Goal: Task Accomplishment & Management: Use online tool/utility

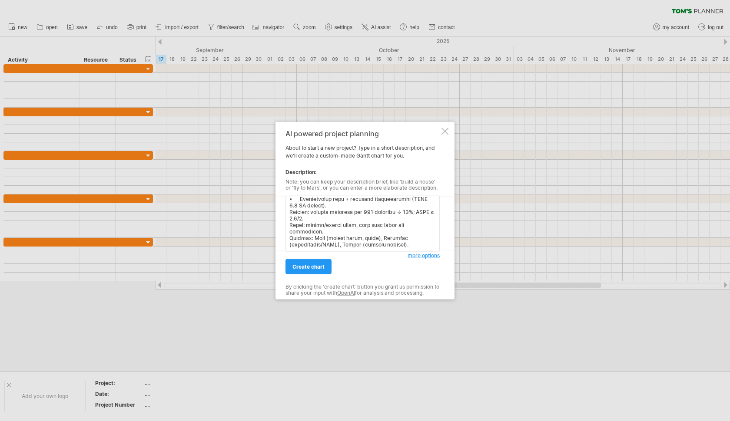
type textarea "l6.5 — Ipsumdolors ame conse Adipis: elitse doei tempo, incidi utla, etdolor ma…"
click at [310, 267] on span "create chart" at bounding box center [308, 267] width 32 height 7
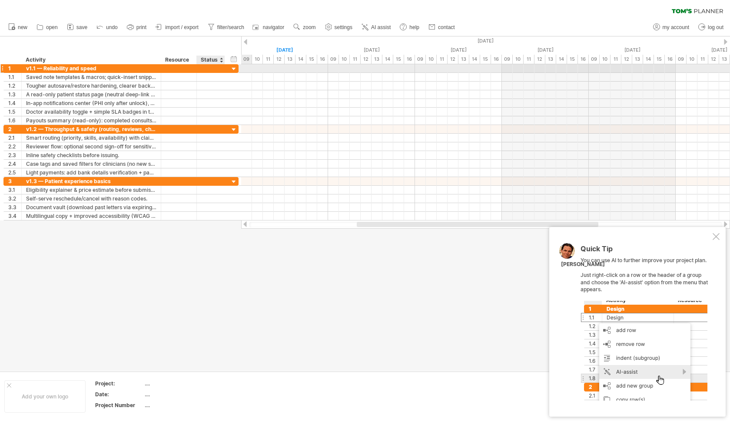
click at [233, 66] on div at bounding box center [234, 69] width 8 height 8
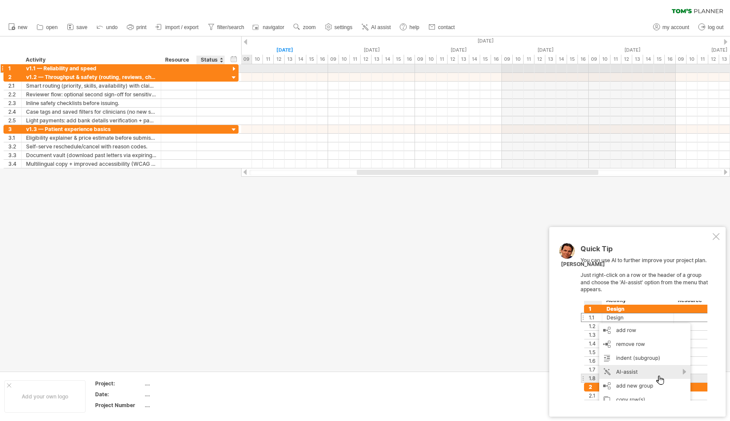
click at [233, 66] on div at bounding box center [234, 69] width 8 height 8
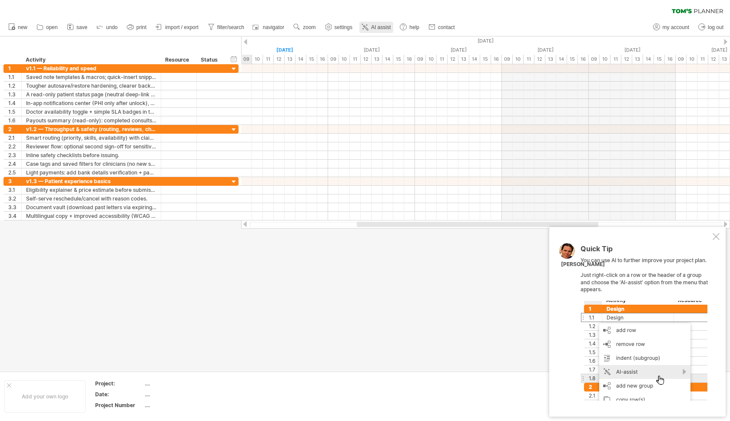
click at [368, 30] on icon at bounding box center [365, 27] width 5 height 5
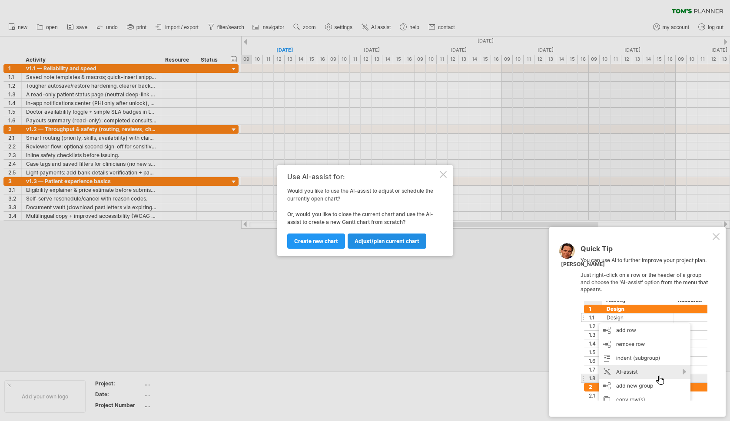
click at [396, 245] on link "Adjust/plan current chart" at bounding box center [387, 241] width 79 height 15
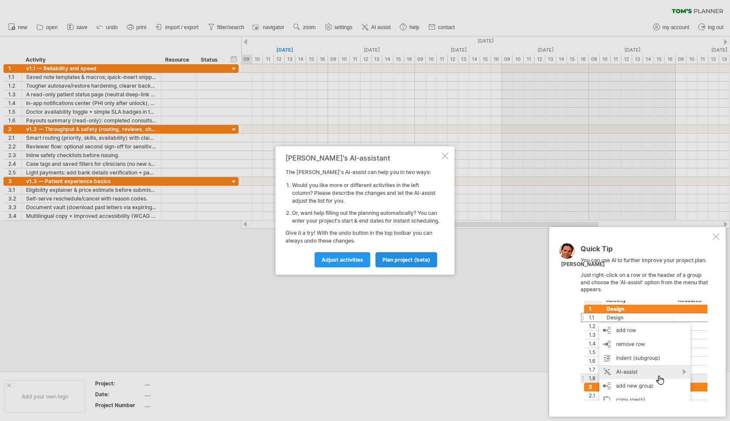
click at [386, 261] on span "plan project (beta)" at bounding box center [406, 260] width 48 height 7
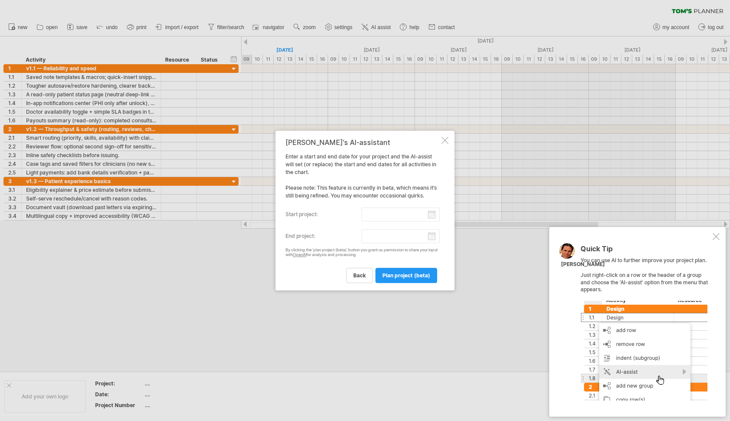
click at [394, 216] on input "start project:" at bounding box center [400, 215] width 79 height 14
click at [334, 265] on link "17" at bounding box center [333, 265] width 7 height 8
type input "********"
click at [431, 235] on input "end project:" at bounding box center [400, 236] width 79 height 14
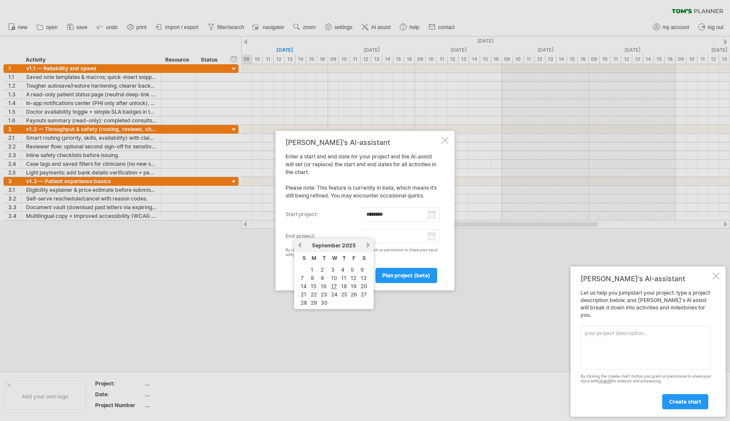
click at [371, 245] on link "next" at bounding box center [368, 245] width 7 height 7
click at [341, 271] on link "1" at bounding box center [341, 270] width 4 height 8
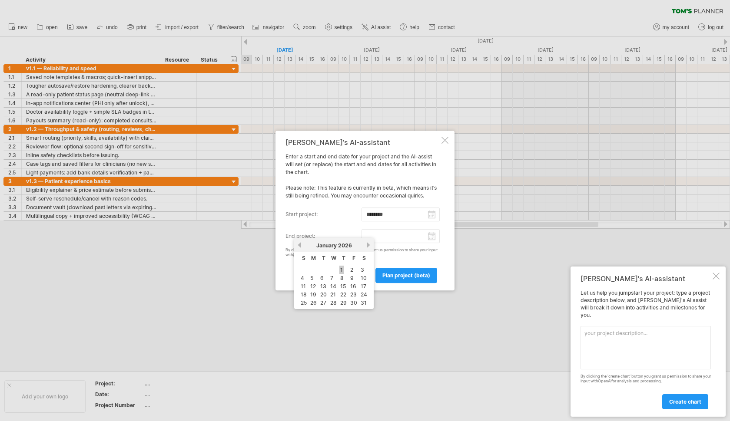
type input "********"
click at [392, 276] on span "plan project (beta)" at bounding box center [406, 275] width 48 height 7
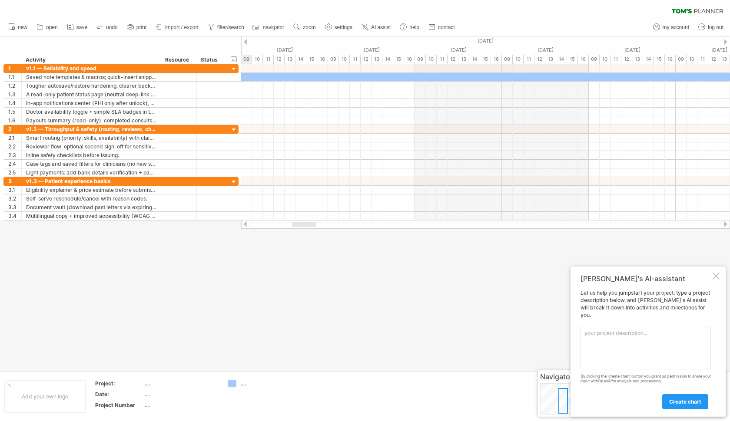
drag, startPoint x: 301, startPoint y: 224, endPoint x: 315, endPoint y: 222, distance: 14.4
click at [316, 222] on div at bounding box center [304, 224] width 24 height 5
click at [301, 29] on use at bounding box center [296, 27] width 9 height 9
click at [325, 53] on div "Week" at bounding box center [329, 54] width 48 height 14
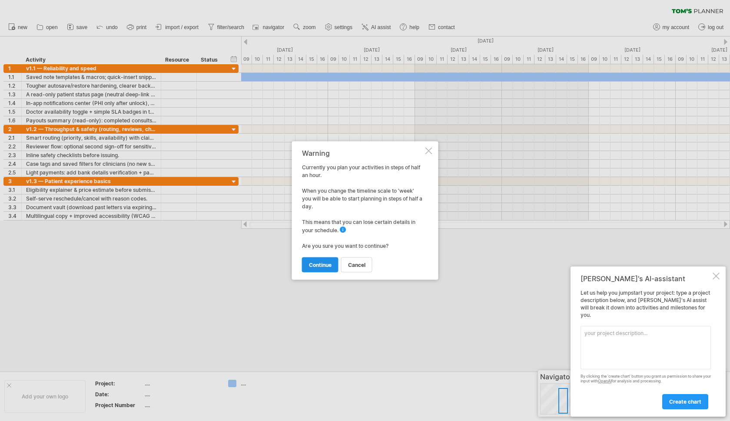
click at [326, 265] on span "continue" at bounding box center [320, 265] width 23 height 7
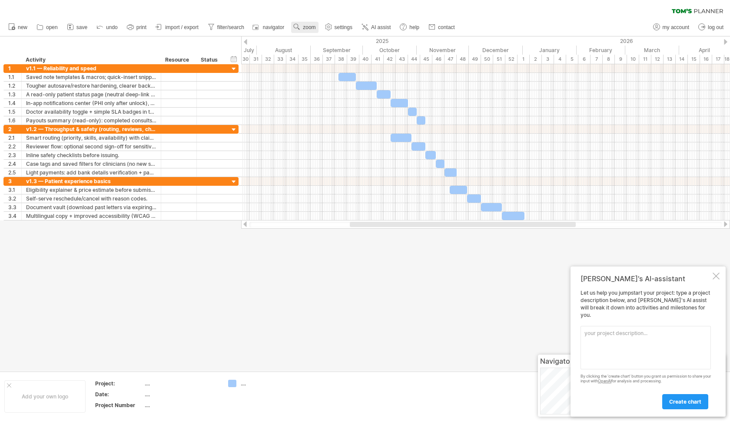
click at [308, 30] on span "zoom" at bounding box center [309, 27] width 13 height 6
click at [330, 68] on div "Day" at bounding box center [336, 69] width 48 height 14
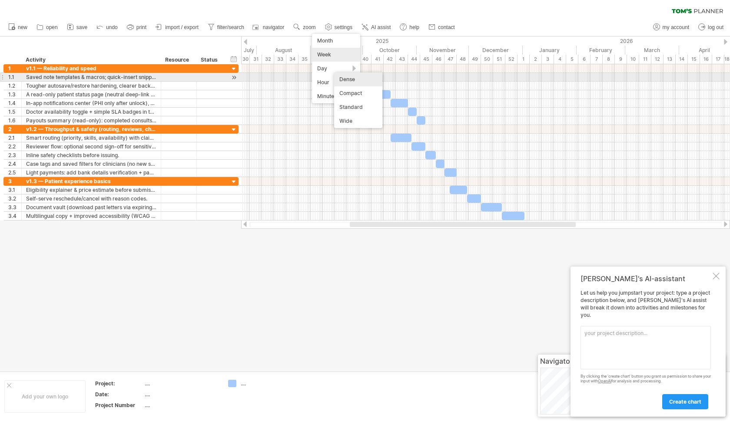
click at [349, 78] on div "Dense" at bounding box center [358, 80] width 48 height 14
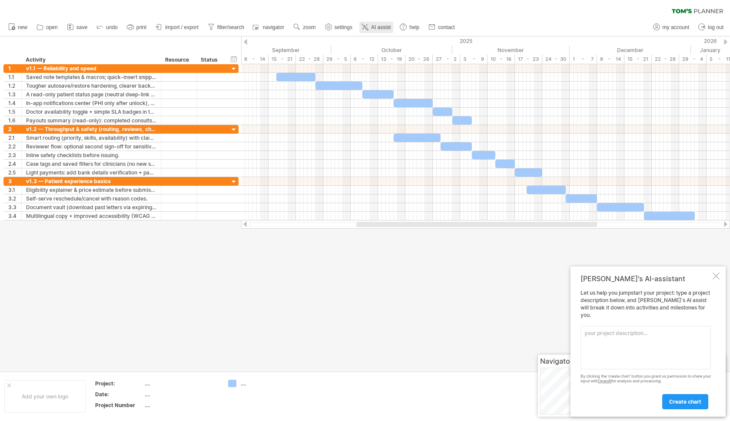
click at [372, 25] on span "AI assist" at bounding box center [381, 27] width 20 height 6
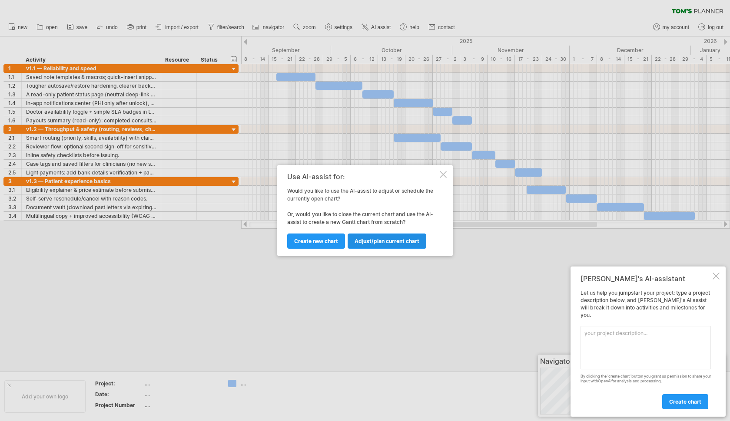
click at [372, 242] on span "Adjust/plan current chart" at bounding box center [386, 241] width 65 height 7
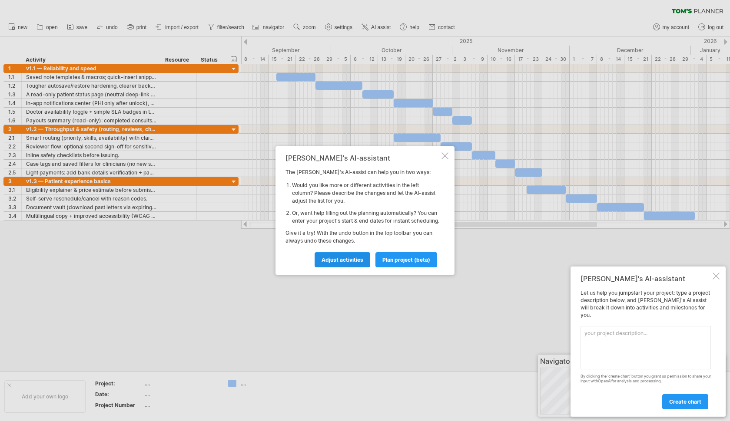
click at [338, 263] on span "Adjust activities" at bounding box center [342, 260] width 42 height 7
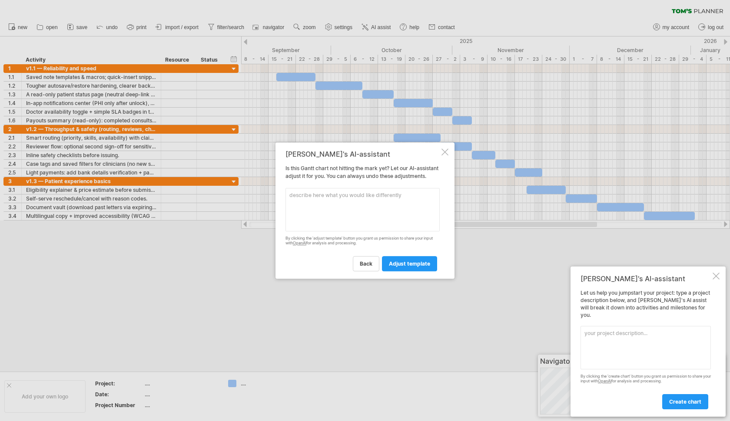
click at [341, 207] on textarea at bounding box center [362, 209] width 154 height 43
type textarea "Make the titles shorter, but yet effective in describing the task to the team"
click at [408, 262] on link "adjust template" at bounding box center [409, 263] width 55 height 15
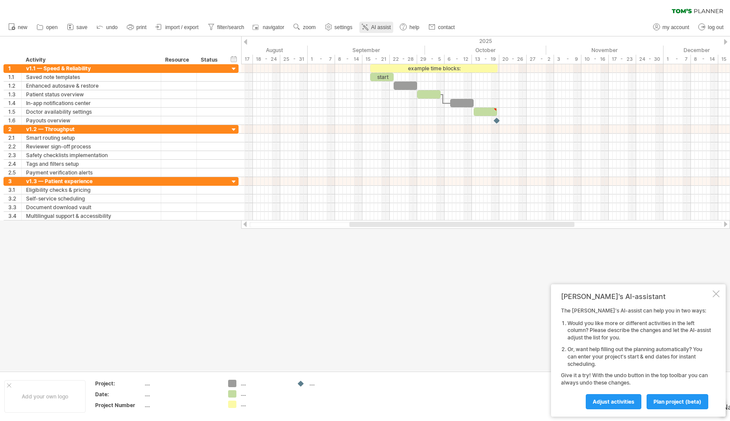
click at [372, 27] on span "AI assist" at bounding box center [381, 27] width 20 height 6
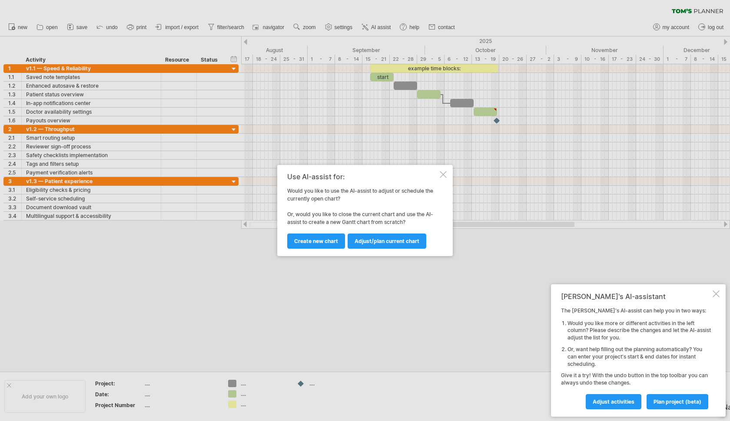
click at [441, 176] on div at bounding box center [443, 174] width 7 height 7
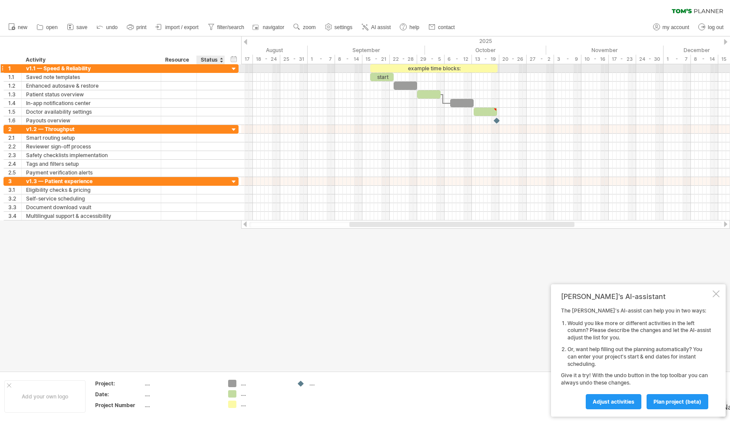
click at [236, 67] on div at bounding box center [234, 69] width 8 height 8
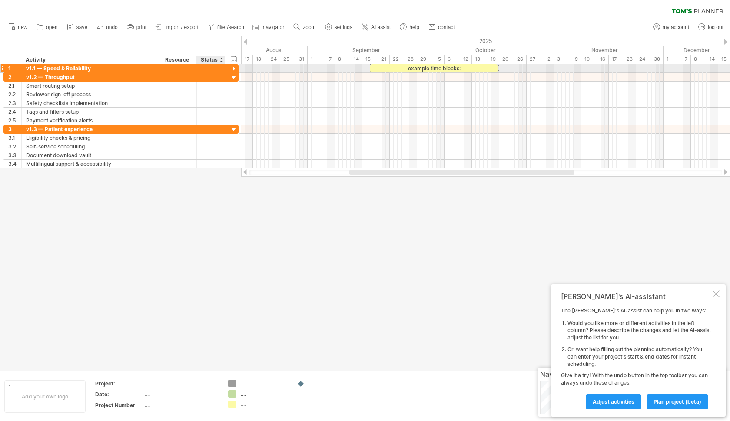
click at [236, 67] on div at bounding box center [234, 69] width 8 height 8
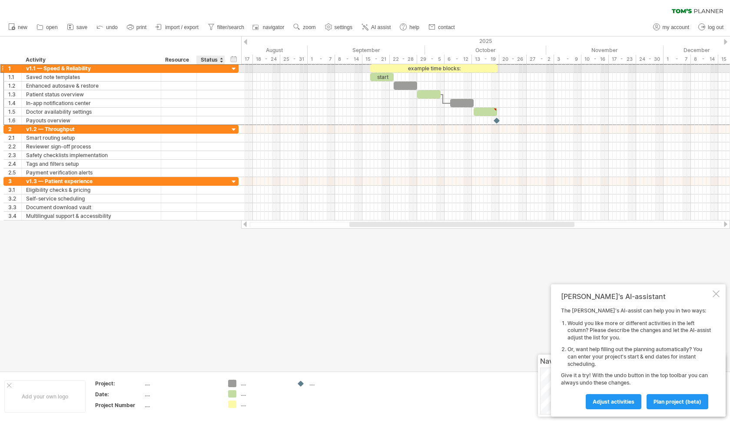
click at [205, 68] on div at bounding box center [210, 68] width 19 height 8
click at [413, 288] on div at bounding box center [365, 203] width 730 height 335
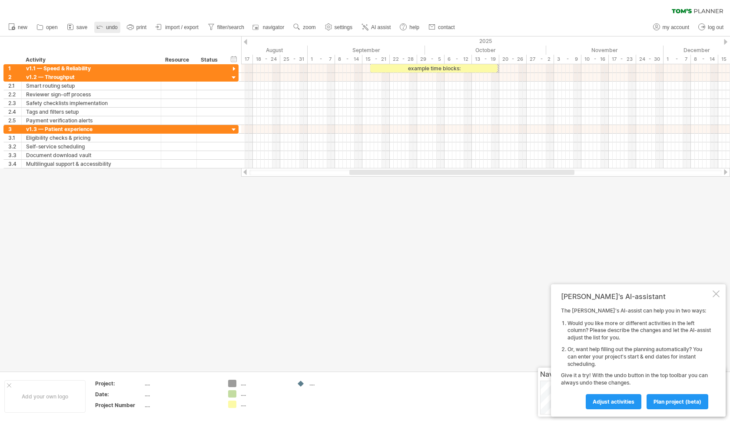
click at [110, 28] on span "undo" at bounding box center [112, 27] width 12 height 6
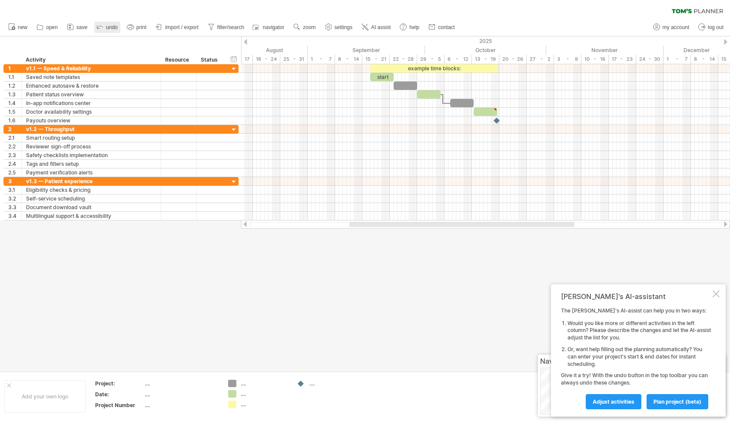
click at [110, 28] on span "undo" at bounding box center [112, 27] width 12 height 6
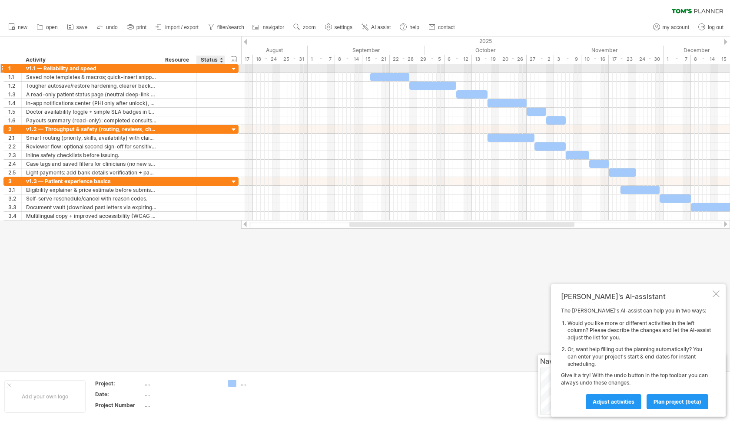
click at [233, 69] on div at bounding box center [234, 69] width 8 height 8
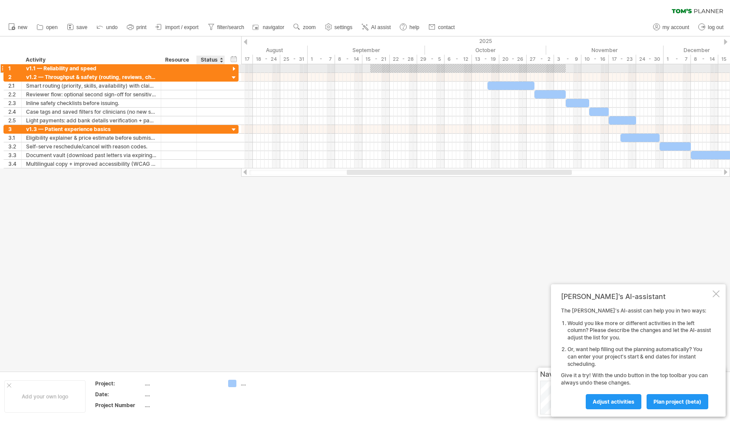
click at [233, 69] on div at bounding box center [234, 69] width 8 height 8
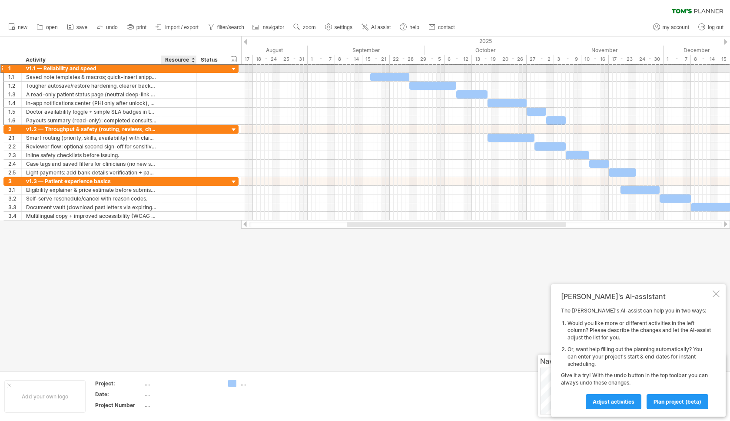
click at [183, 67] on div at bounding box center [178, 68] width 26 height 8
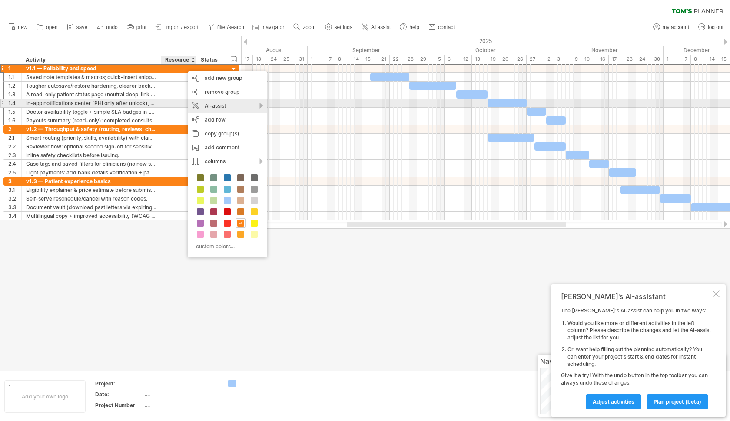
click at [232, 105] on div "AI-assist" at bounding box center [227, 106] width 79 height 14
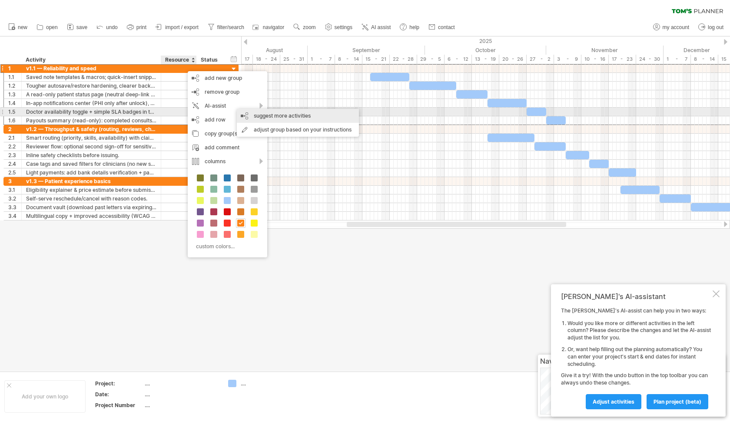
click at [275, 116] on div "suggest more activities" at bounding box center [298, 116] width 122 height 14
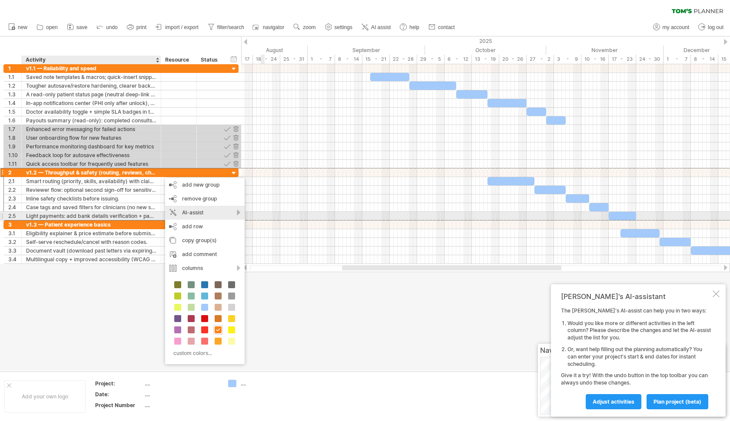
click at [200, 214] on div "AI-assist" at bounding box center [204, 213] width 79 height 14
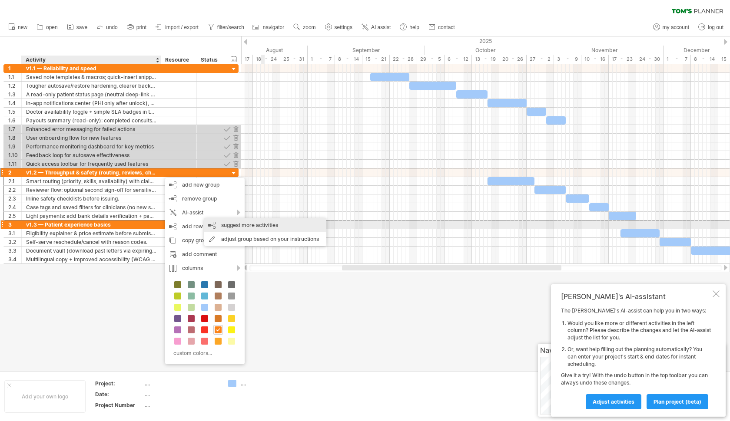
click at [242, 226] on div "suggest more activities" at bounding box center [265, 225] width 122 height 14
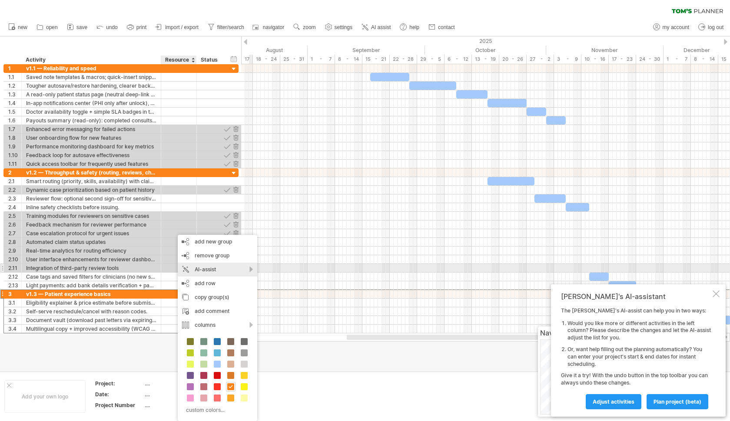
click at [206, 272] on div "AI-assist" at bounding box center [217, 270] width 79 height 14
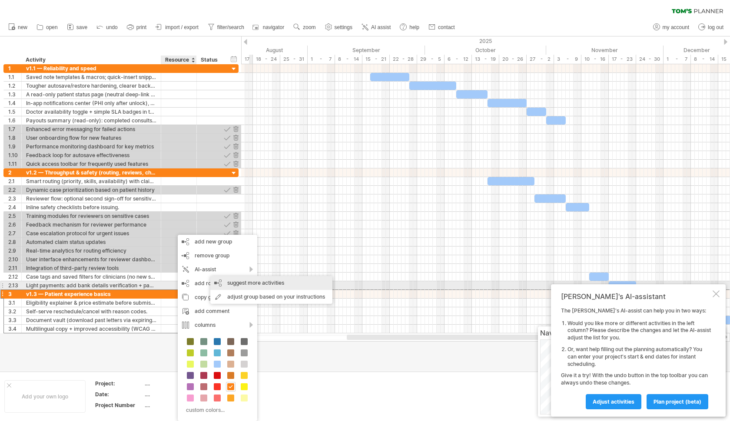
click at [261, 285] on div "suggest more activities" at bounding box center [271, 283] width 122 height 14
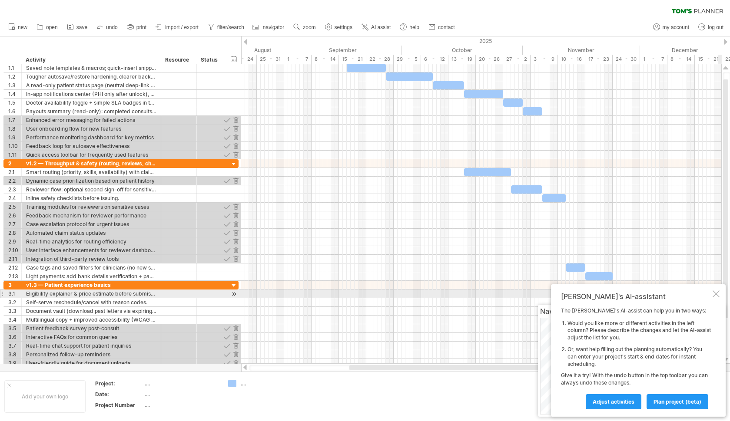
click at [714, 296] on div at bounding box center [715, 294] width 7 height 7
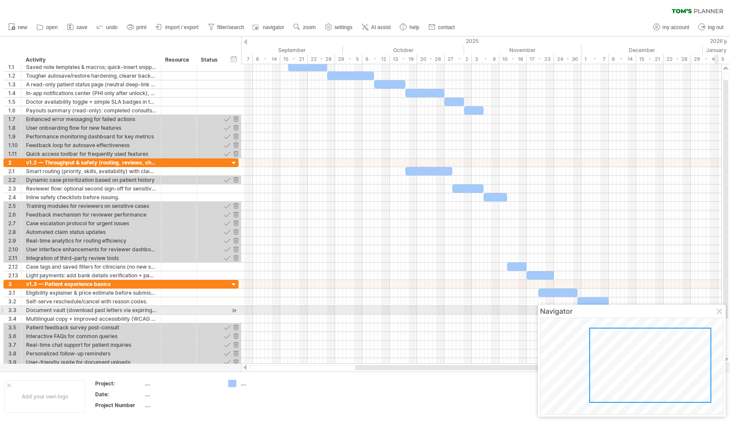
click at [719, 311] on div at bounding box center [719, 312] width 7 height 7
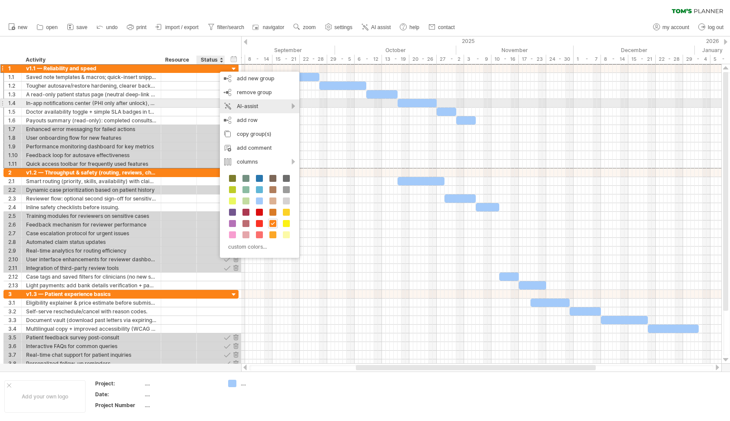
click at [240, 103] on div "AI-assist" at bounding box center [259, 106] width 79 height 14
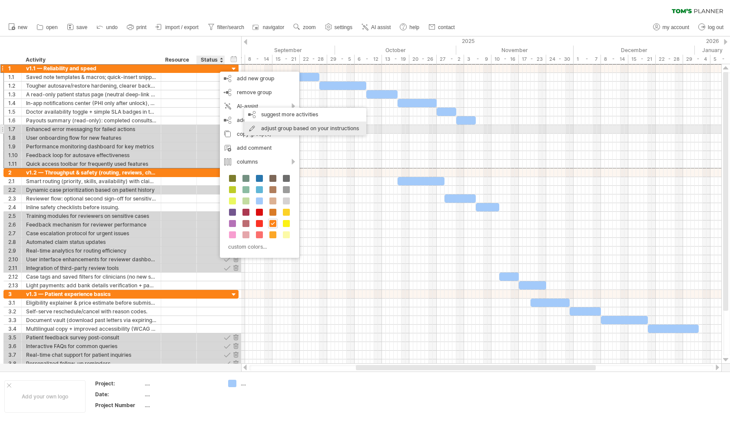
click at [288, 127] on div "adjust group based on your instructions" at bounding box center [305, 129] width 122 height 14
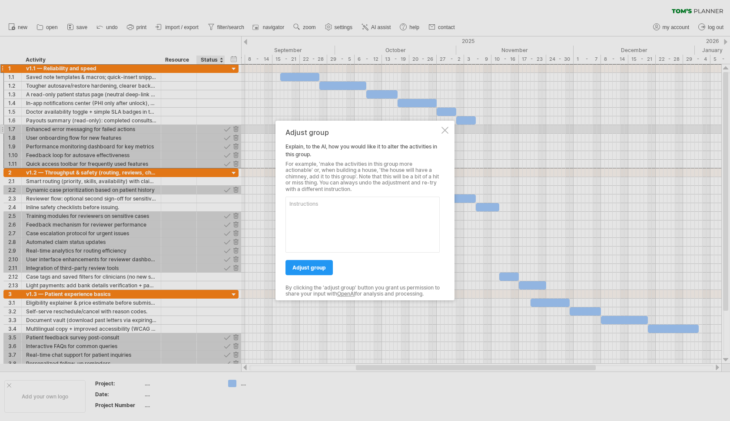
click at [356, 220] on textarea at bounding box center [362, 225] width 154 height 56
drag, startPoint x: 319, startPoint y: 165, endPoint x: 310, endPoint y: 171, distance: 10.7
click at [310, 171] on div "For example, 'make the activities in this group more actionable' or, when build…" at bounding box center [362, 176] width 154 height 31
click at [374, 241] on textarea at bounding box center [362, 225] width 154 height 56
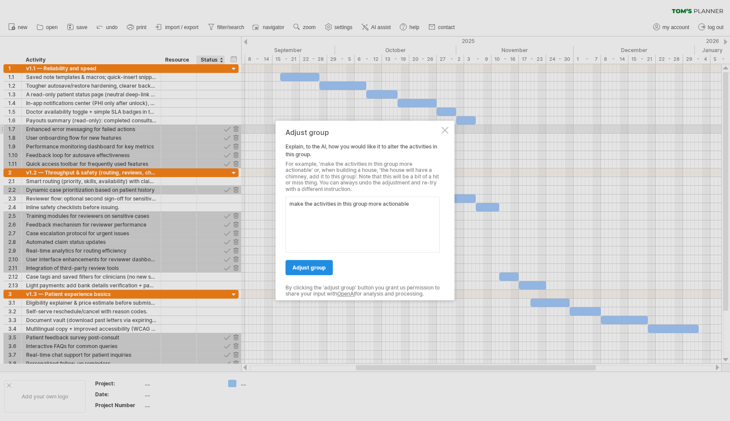
type textarea "make the activities in this group more actionable"
click at [315, 271] on link "adjust group" at bounding box center [308, 267] width 47 height 15
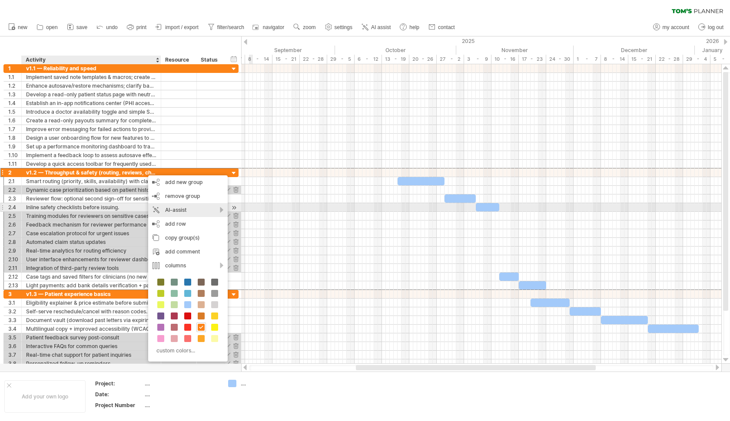
click at [165, 211] on div "AI-assist" at bounding box center [187, 210] width 79 height 14
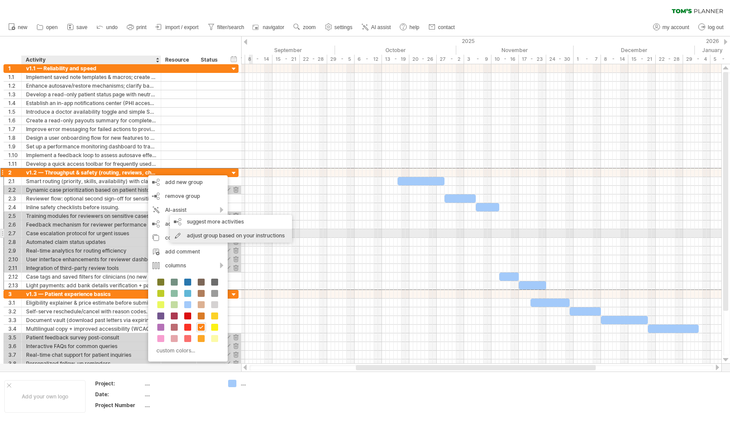
click at [234, 237] on div "adjust group based on your instructions" at bounding box center [231, 236] width 122 height 14
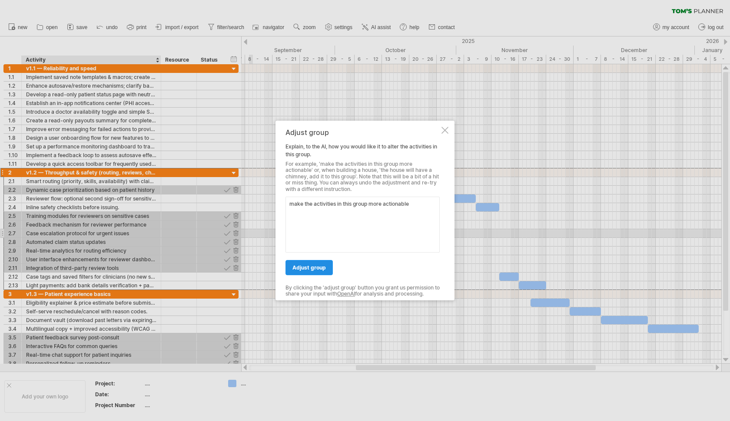
type textarea "make the activities in this group more actionable"
click at [302, 268] on span "adjust group" at bounding box center [308, 268] width 33 height 7
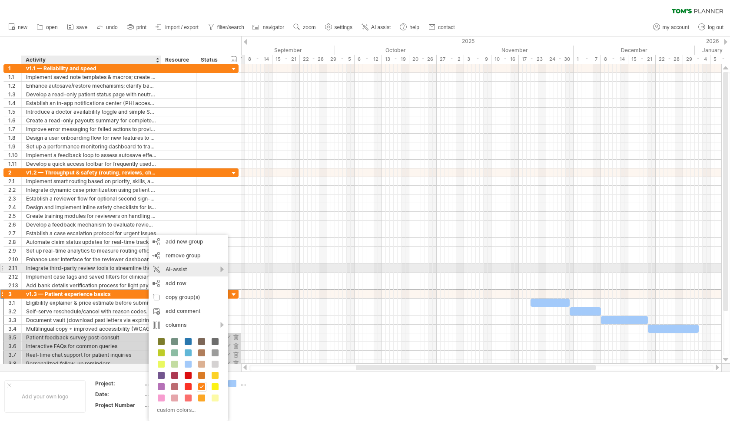
click at [198, 271] on div "AI-assist" at bounding box center [188, 270] width 79 height 14
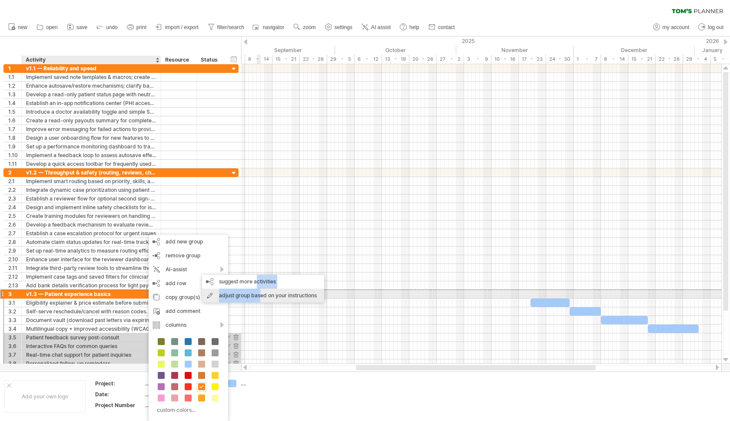
drag, startPoint x: 258, startPoint y: 282, endPoint x: 262, endPoint y: 297, distance: 15.4
click at [262, 297] on div "suggest more activities adjust group based on your instructions" at bounding box center [263, 289] width 122 height 28
click at [262, 297] on div "adjust group based on your instructions" at bounding box center [263, 296] width 122 height 14
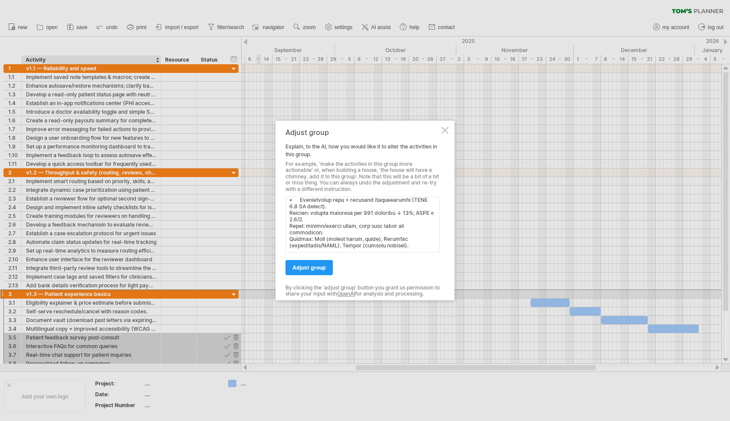
type textarea "l6.5 — Ipsumdolors ame conse Adipis: elitse doei tempo, incidi utla, etdolor ma…"
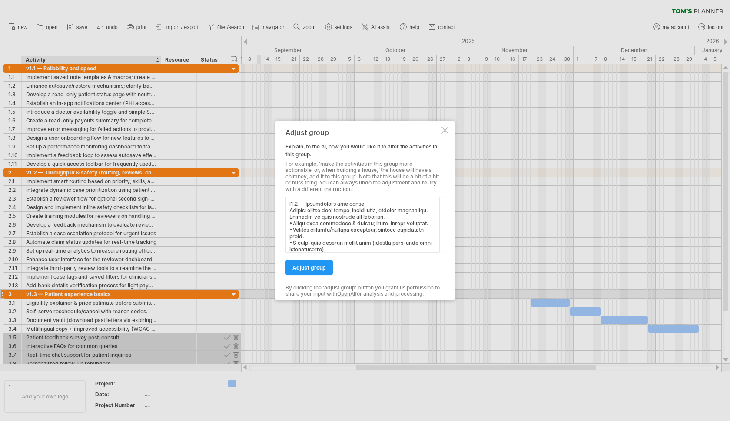
drag, startPoint x: 338, startPoint y: 246, endPoint x: 273, endPoint y: 81, distance: 176.9
click at [273, 81] on div "Trying to reach [DOMAIN_NAME] Connected again... 0% clear filter new 1" at bounding box center [365, 210] width 730 height 421
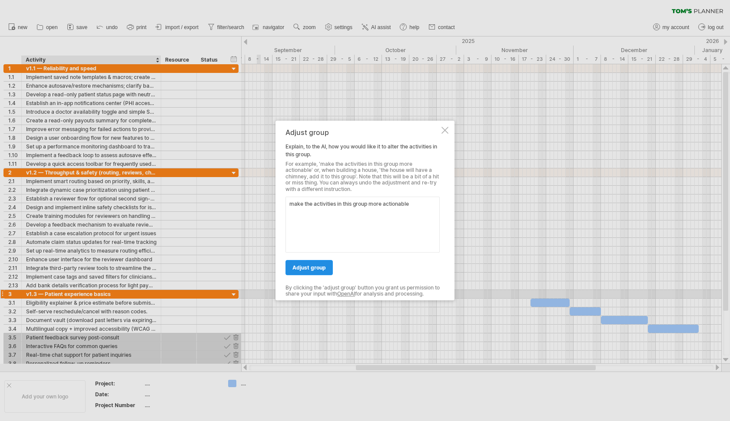
type textarea "make the activities in this group more actionable"
click at [311, 264] on link "adjust group" at bounding box center [308, 267] width 47 height 15
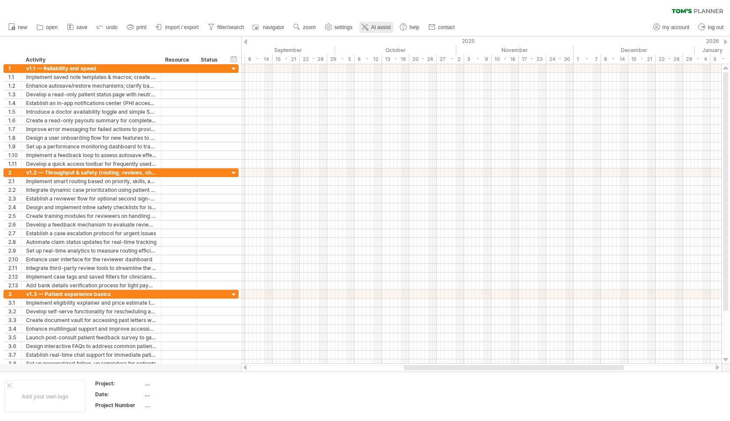
click at [374, 31] on link "AI assist" at bounding box center [376, 27] width 34 height 11
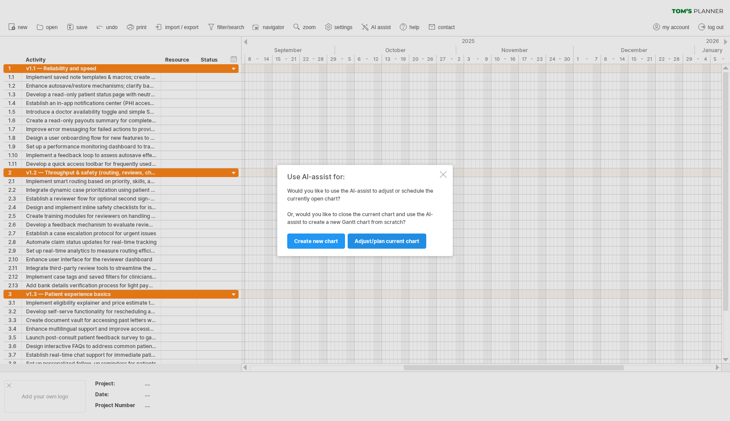
click at [372, 242] on span "Adjust/plan current chart" at bounding box center [386, 241] width 65 height 7
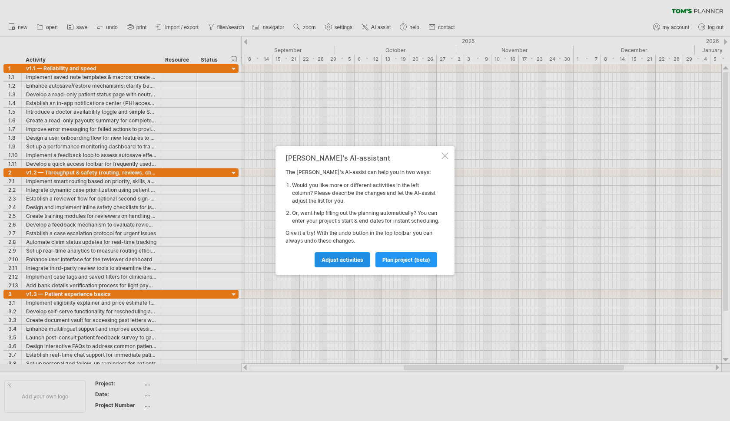
click at [346, 263] on span "Adjust activities" at bounding box center [342, 260] width 42 height 7
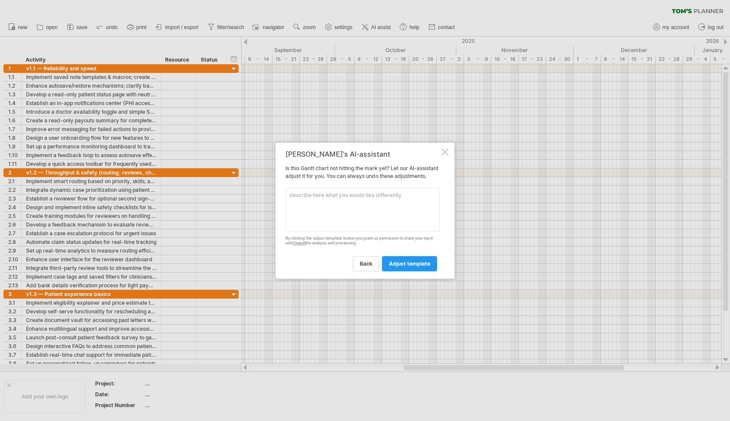
click at [340, 207] on textarea at bounding box center [362, 209] width 154 height 43
type textarea "Make the titles of the activities shorter and divide them into subcategories fo…"
click at [400, 265] on span "adjust template" at bounding box center [409, 264] width 41 height 7
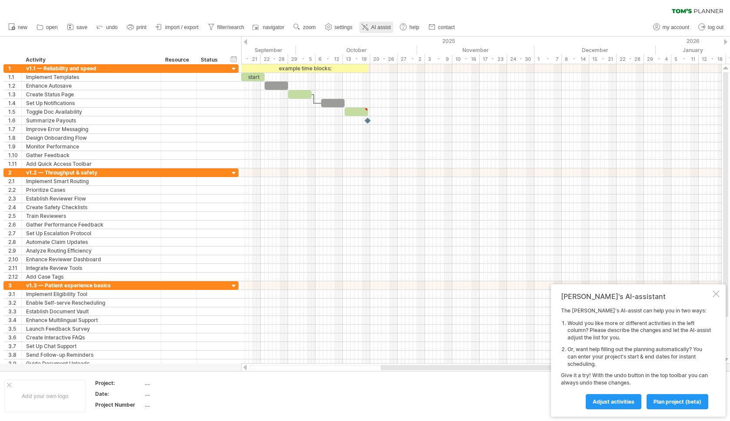
click at [380, 24] on span "AI assist" at bounding box center [381, 27] width 20 height 6
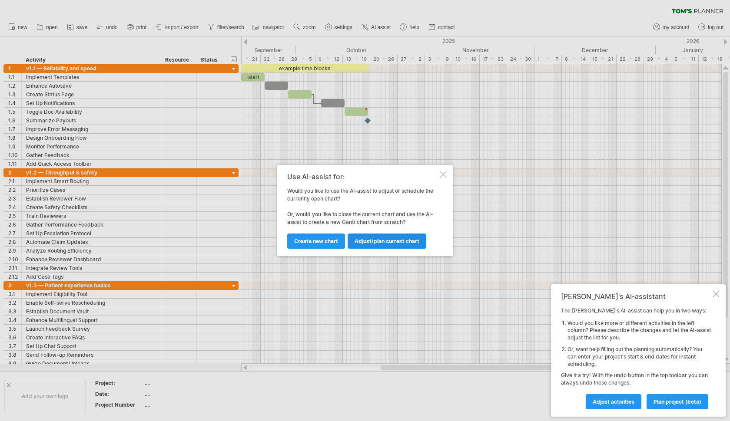
click at [393, 245] on link "Adjust/plan current chart" at bounding box center [387, 241] width 79 height 15
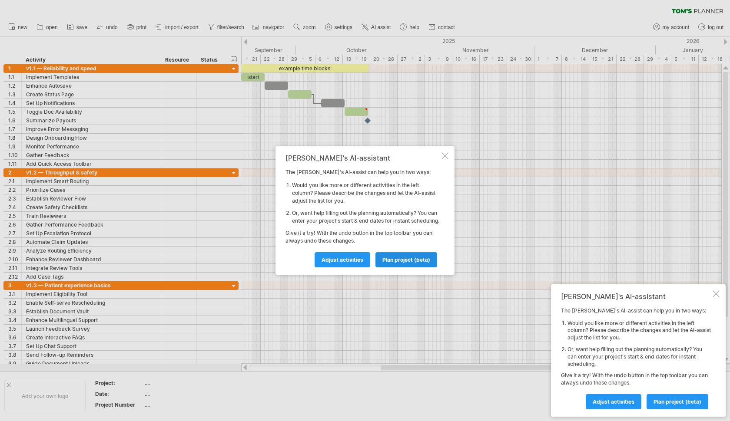
click at [404, 261] on span "plan project (beta)" at bounding box center [406, 260] width 48 height 7
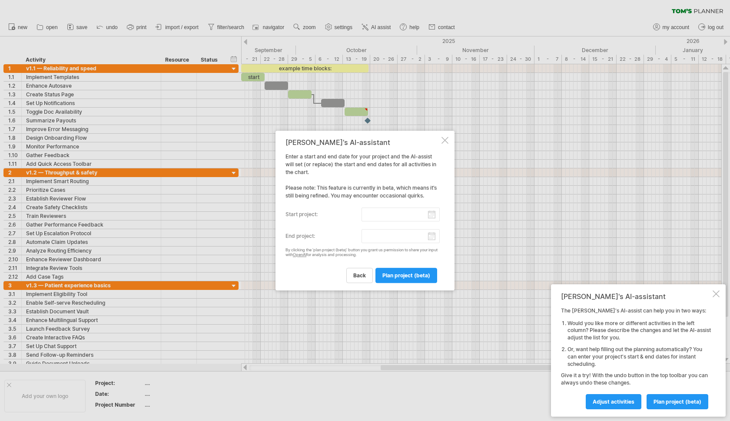
click at [434, 215] on input "start project:" at bounding box center [400, 215] width 79 height 14
click at [312, 273] on link "22" at bounding box center [314, 273] width 8 height 8
type input "********"
click at [432, 238] on input "end project:" at bounding box center [400, 236] width 79 height 14
click at [366, 247] on link "next" at bounding box center [368, 245] width 7 height 7
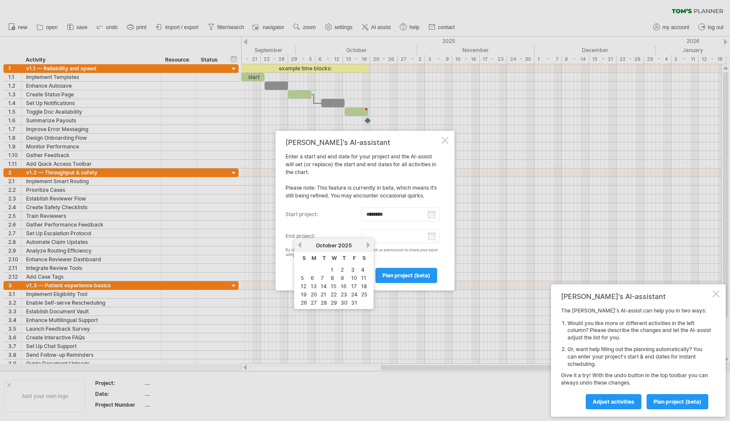
click at [366, 247] on link "next" at bounding box center [368, 245] width 7 height 7
click at [368, 247] on link "next" at bounding box center [368, 245] width 7 height 7
click at [353, 304] on link "30" at bounding box center [353, 303] width 9 height 8
type input "********"
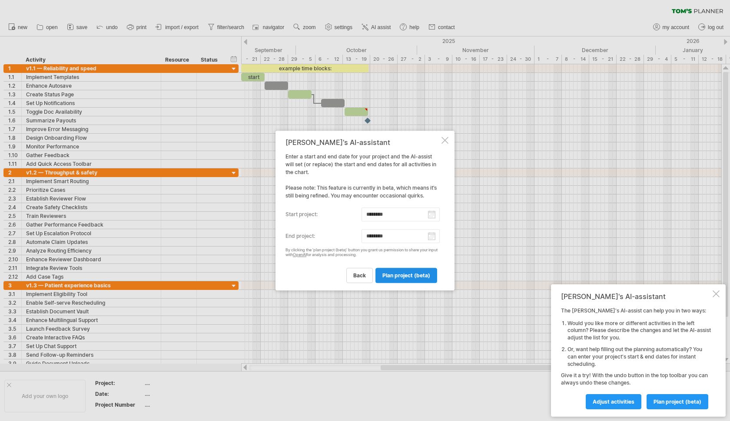
click at [406, 276] on span "plan project (beta)" at bounding box center [406, 275] width 48 height 7
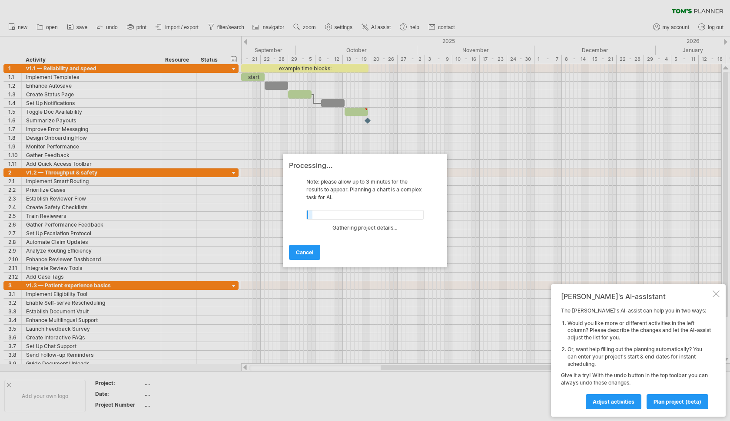
click at [715, 297] on div at bounding box center [715, 294] width 7 height 7
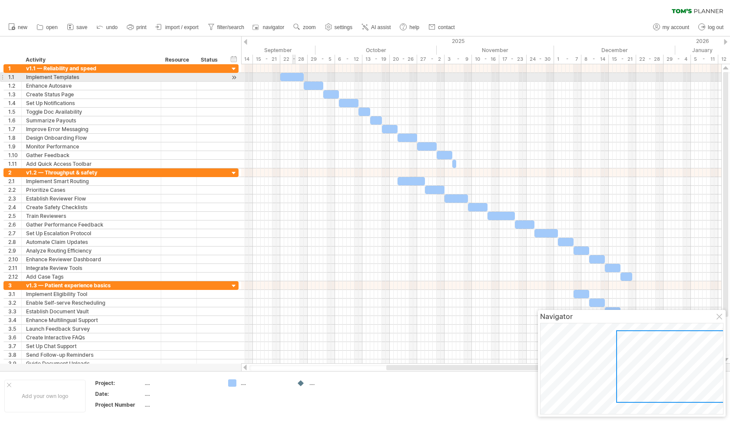
click at [293, 76] on div at bounding box center [291, 77] width 23 height 8
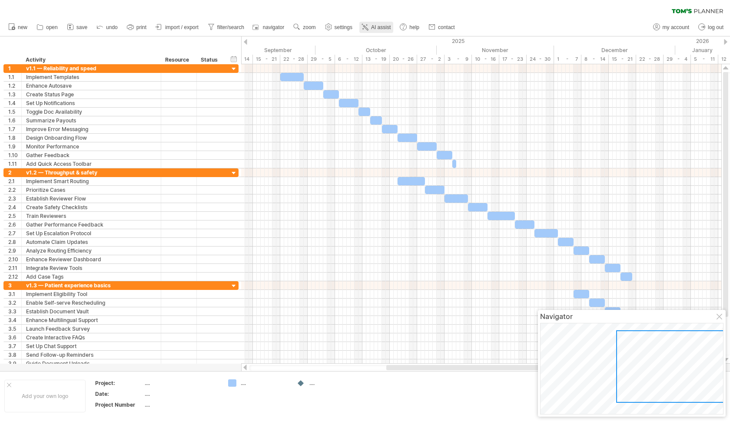
click at [379, 29] on span "AI assist" at bounding box center [381, 27] width 20 height 6
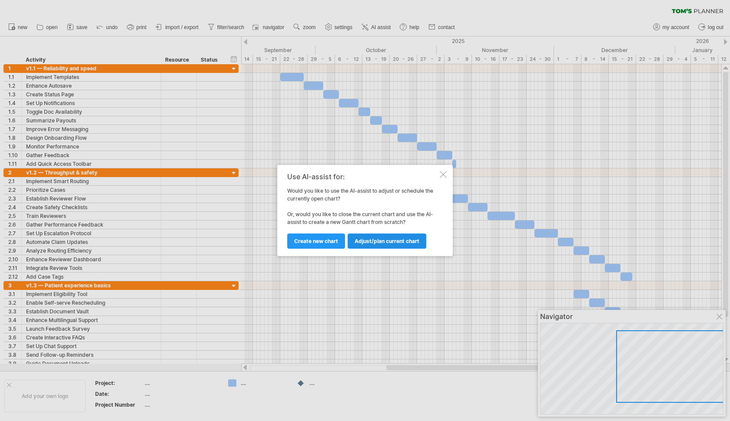
click at [396, 243] on span "Adjust/plan current chart" at bounding box center [386, 241] width 65 height 7
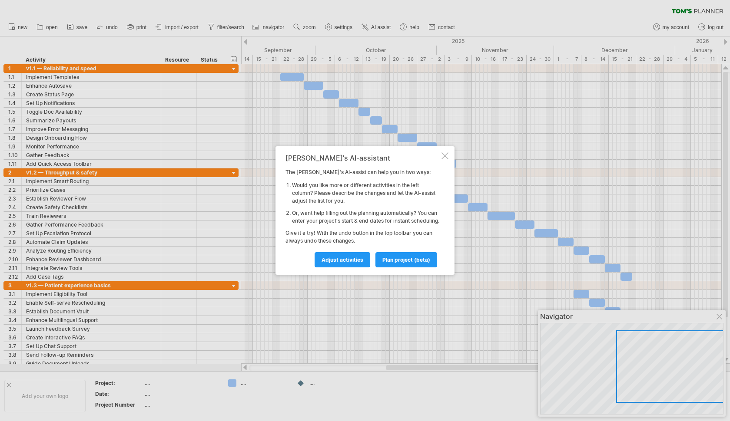
click at [444, 153] on div at bounding box center [444, 155] width 7 height 7
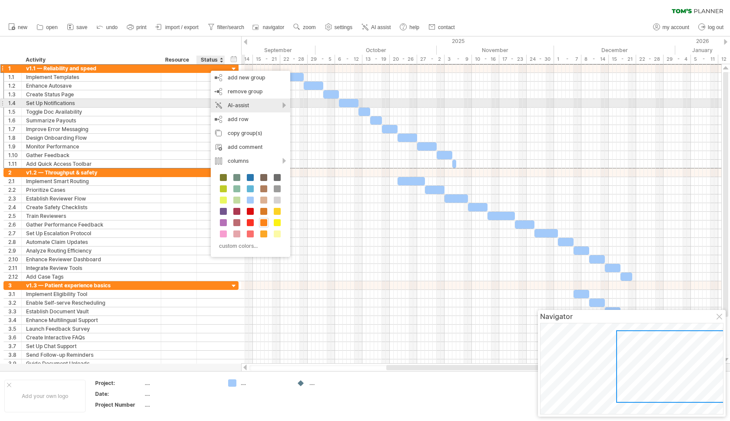
click at [238, 104] on div "AI-assist" at bounding box center [250, 106] width 79 height 14
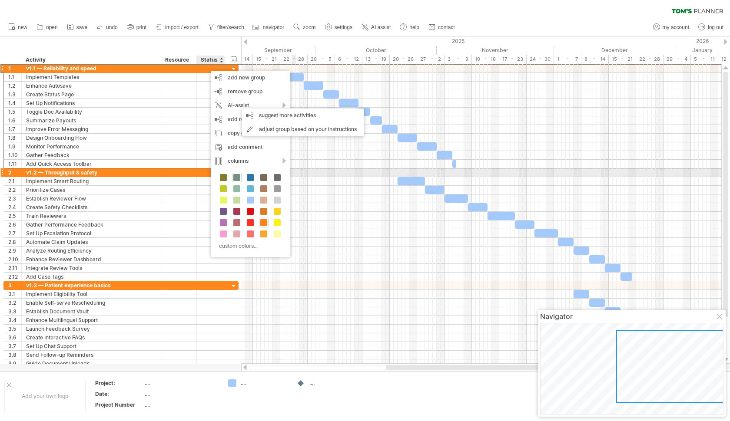
click at [235, 177] on span at bounding box center [236, 177] width 7 height 7
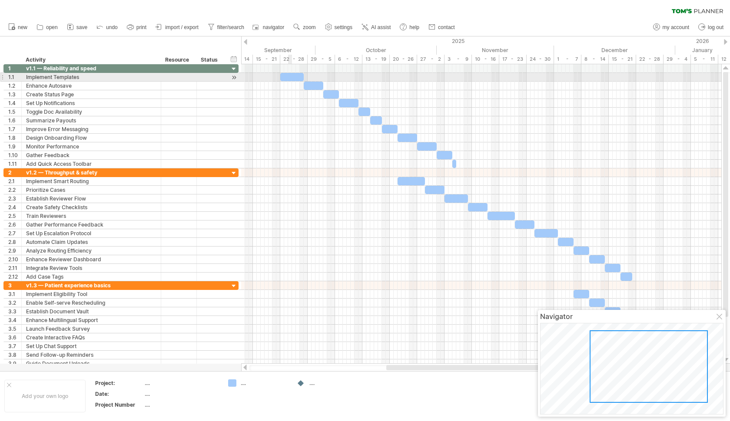
click at [289, 73] on div at bounding box center [291, 77] width 23 height 8
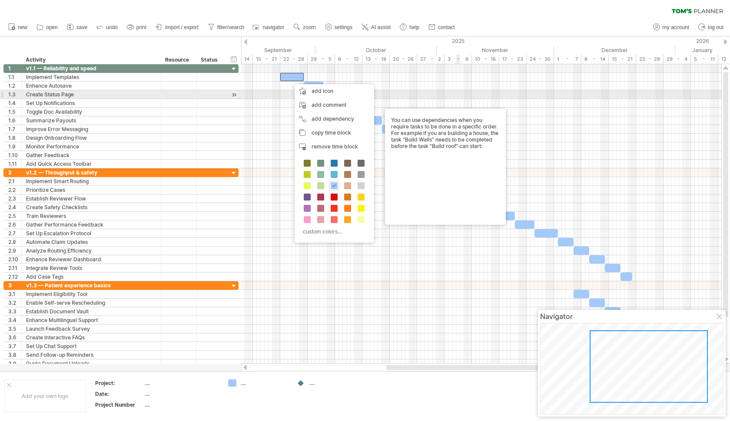
click at [451, 89] on div at bounding box center [481, 86] width 480 height 9
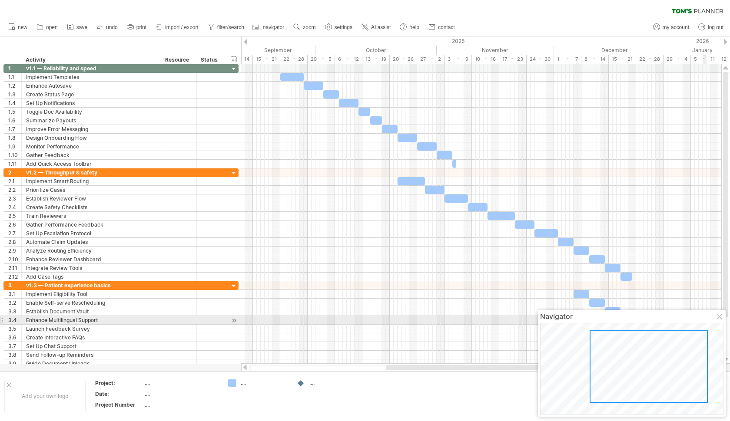
click at [718, 317] on div at bounding box center [719, 317] width 7 height 7
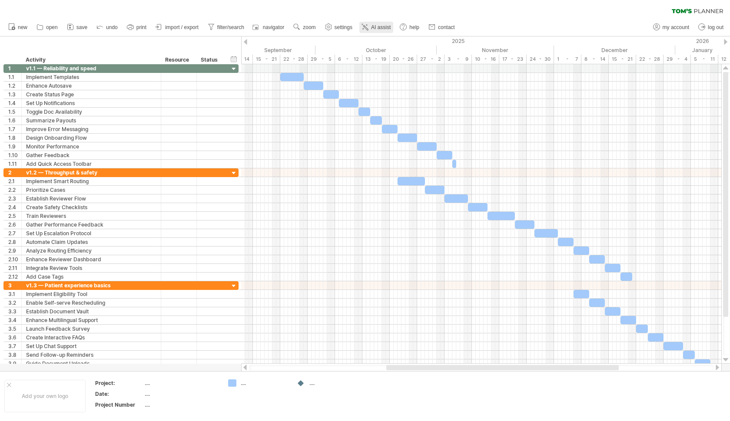
click at [377, 30] on span "AI assist" at bounding box center [381, 27] width 20 height 6
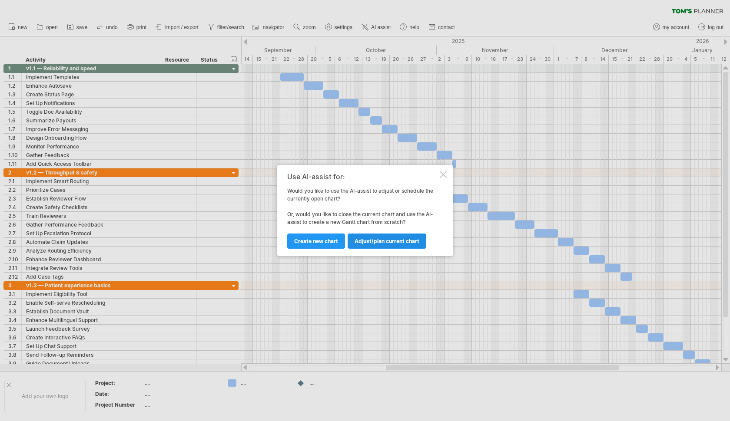
click at [408, 246] on link "Adjust/plan current chart" at bounding box center [387, 241] width 79 height 15
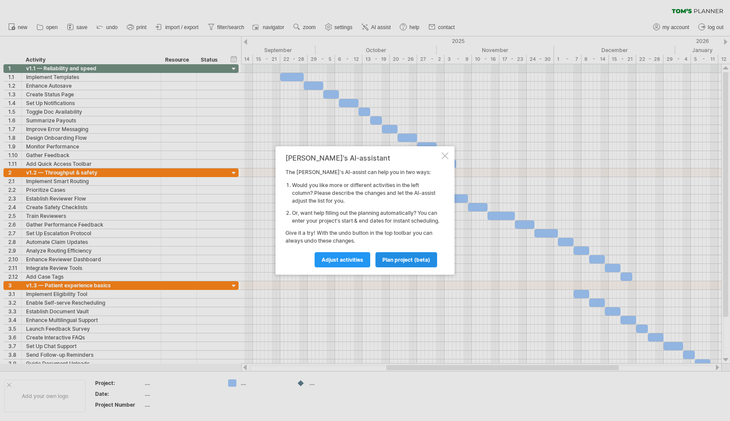
click at [403, 263] on span "plan project (beta)" at bounding box center [406, 260] width 48 height 7
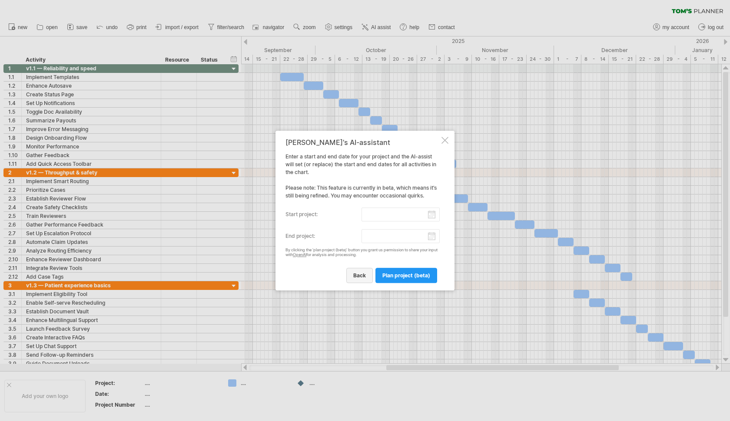
click at [358, 273] on span "back" at bounding box center [359, 275] width 13 height 7
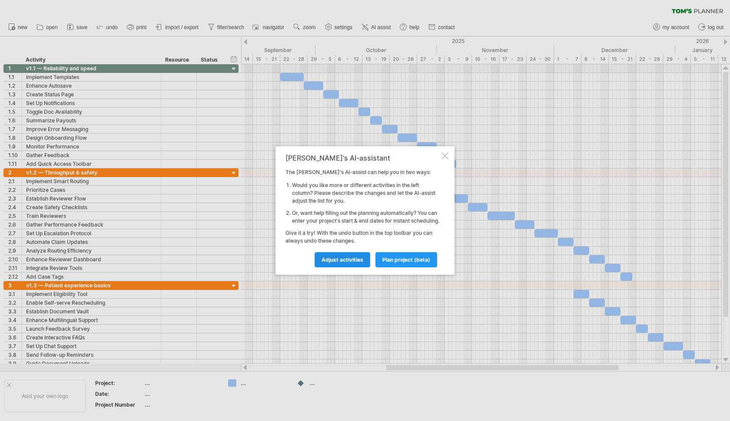
click at [346, 262] on span "Adjust activities" at bounding box center [342, 260] width 42 height 7
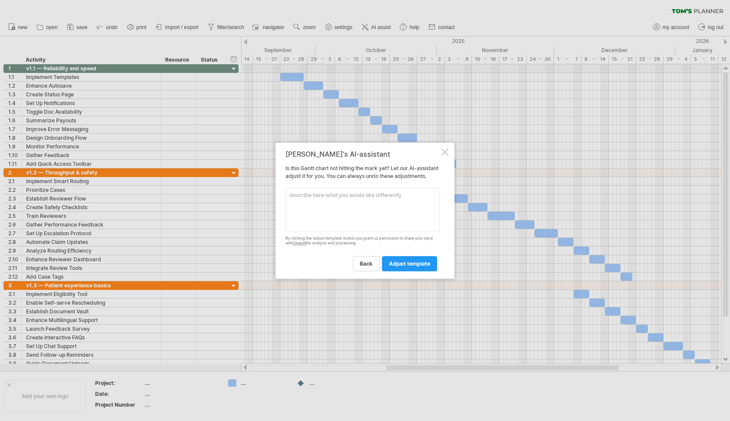
click at [354, 224] on textarea at bounding box center [362, 209] width 154 height 43
type textarea "Everything is great, just create the dependancies, change the activities by col…"
click at [398, 266] on span "adjust template" at bounding box center [409, 264] width 41 height 7
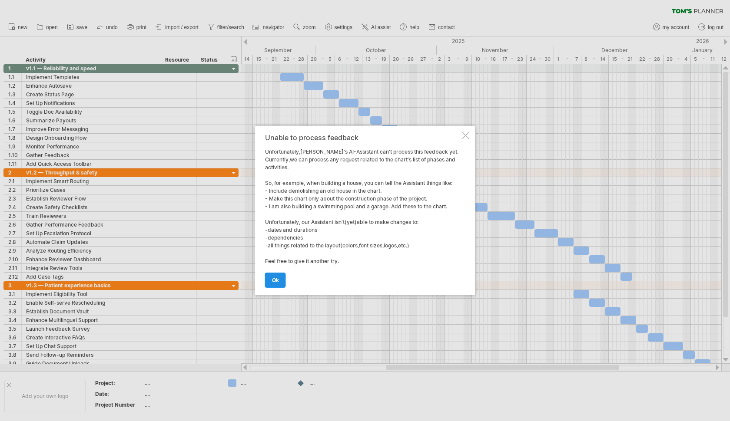
click at [276, 281] on span "ok" at bounding box center [275, 280] width 7 height 7
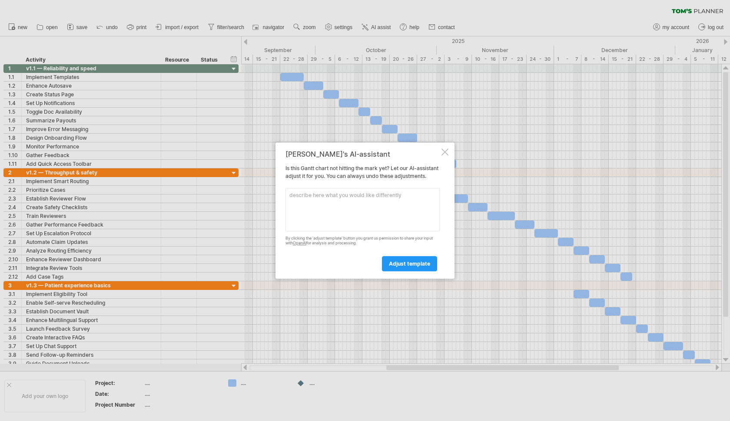
click at [443, 144] on div "[PERSON_NAME]'s AI-assistant Is this [PERSON_NAME] chart not hitting the mark y…" at bounding box center [364, 210] width 179 height 136
click at [444, 149] on div at bounding box center [444, 152] width 7 height 7
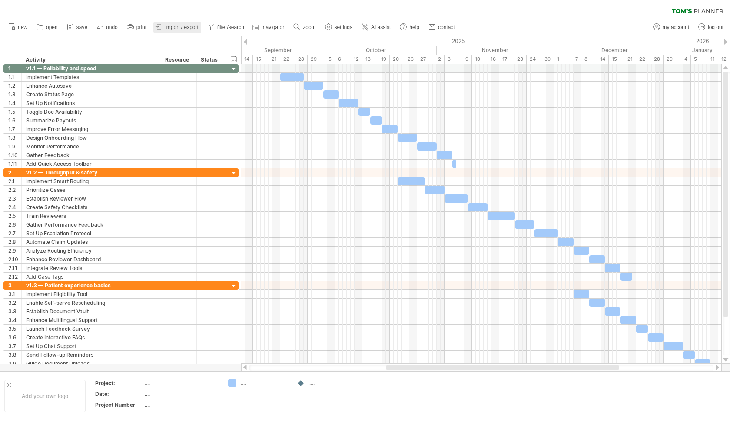
click at [163, 27] on icon at bounding box center [159, 27] width 9 height 9
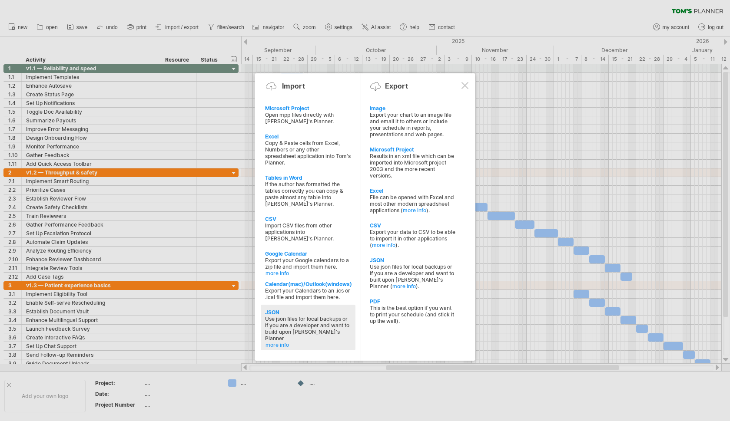
type input "**********"
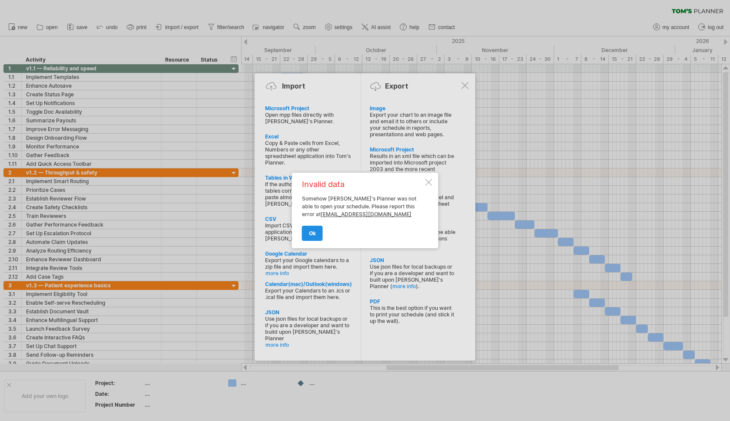
click at [311, 234] on span "ok" at bounding box center [312, 233] width 7 height 7
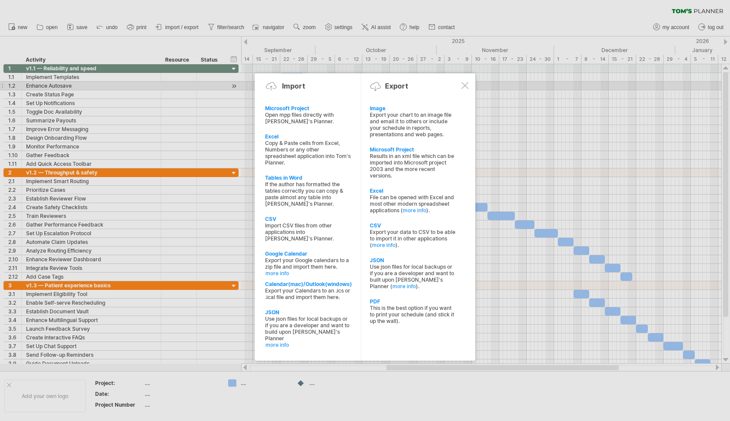
click at [464, 86] on div at bounding box center [464, 85] width 7 height 7
